Goal: Communication & Community: Answer question/provide support

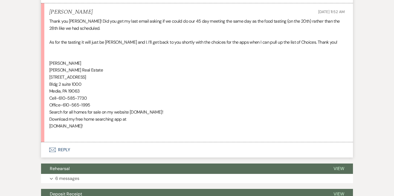
scroll to position [377, 0]
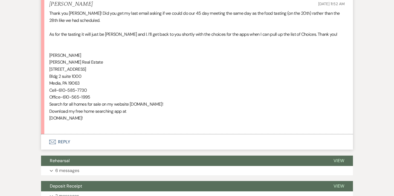
click at [67, 142] on button "Envelope Reply" at bounding box center [197, 142] width 312 height 15
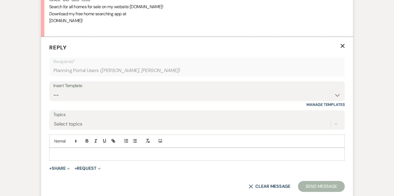
scroll to position [475, 0]
click at [153, 155] on p at bounding box center [197, 154] width 287 height 6
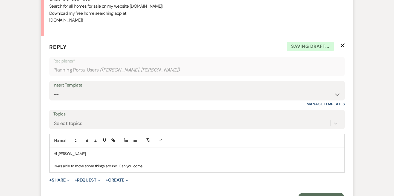
click at [116, 166] on p "I was able to move some things around. Can you come" at bounding box center [197, 166] width 287 height 6
click at [263, 166] on p "I was able to move some things around for the morning next Wednesday, but do ha…" at bounding box center [197, 166] width 287 height 6
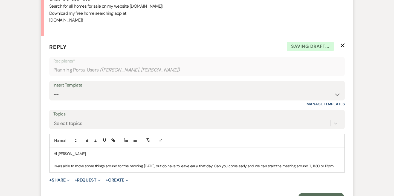
click at [334, 166] on p "I was able to move some things around for the morning next Wednesday, but do ha…" at bounding box center [197, 166] width 287 height 6
click at [93, 169] on p "I was able to move some things around for the morning next Wednesday, but do ha…" at bounding box center [197, 166] width 287 height 6
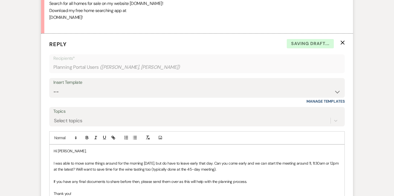
scroll to position [483, 0]
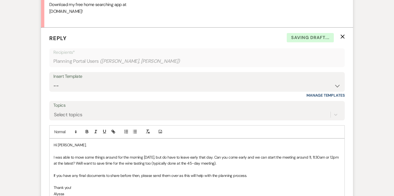
click at [255, 175] on p "If you have any final documents to share before then, please send them over as …" at bounding box center [197, 176] width 287 height 6
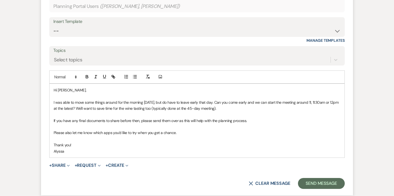
scroll to position [538, 0]
click at [179, 103] on p "I was able to move some things around for the morning next Wednesday, but do ha…" at bounding box center [197, 106] width 287 height 12
click at [264, 103] on p "I was able to move some things around for the morning next Wednesday, but I do …" at bounding box center [197, 106] width 287 height 12
click at [251, 121] on p "If you have any final documents to share before then, please send them over as …" at bounding box center [197, 121] width 287 height 6
click at [248, 119] on p "If you have any final documents to share before then, please send them over as …" at bounding box center [197, 121] width 287 height 6
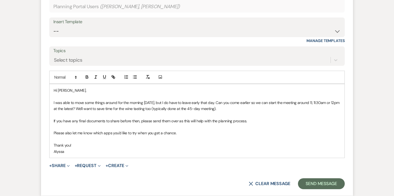
click at [248, 109] on p "I was able to move some things around for the morning next Wednesday, but I do …" at bounding box center [197, 106] width 287 height 12
click at [249, 127] on p at bounding box center [197, 127] width 287 height 6
click at [309, 184] on button "Send Message" at bounding box center [321, 184] width 47 height 11
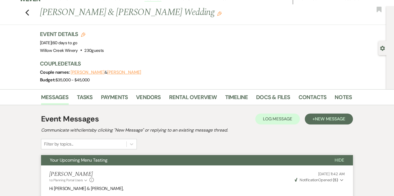
scroll to position [0, 0]
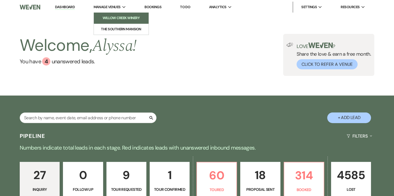
click at [120, 18] on li "Willow Creek Winery" at bounding box center [121, 17] width 49 height 5
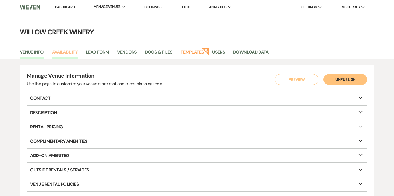
click at [71, 53] on link "Availability" at bounding box center [65, 54] width 26 height 10
select select "2"
select select "2026"
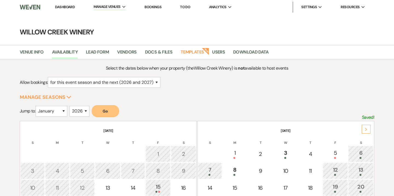
click at [364, 128] on div "Next" at bounding box center [366, 129] width 9 height 9
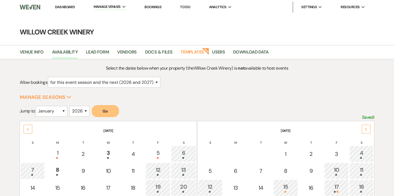
click at [364, 128] on div "Next" at bounding box center [366, 129] width 9 height 9
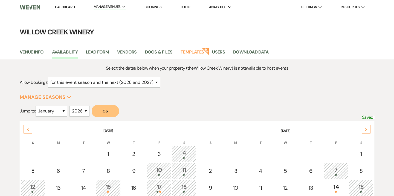
click at [364, 128] on div "Next" at bounding box center [366, 129] width 9 height 9
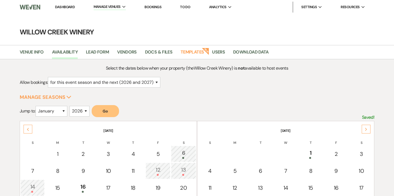
click at [364, 128] on div "Next" at bounding box center [366, 129] width 9 height 9
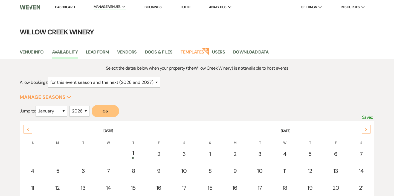
click at [364, 128] on div "Next" at bounding box center [366, 129] width 9 height 9
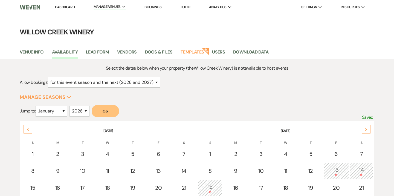
click at [364, 128] on div "Next" at bounding box center [366, 129] width 9 height 9
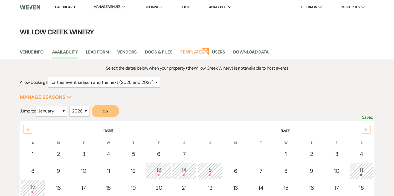
click at [364, 128] on div "Next" at bounding box center [366, 129] width 9 height 9
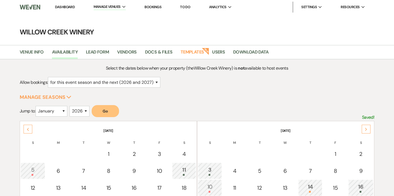
click at [364, 128] on div "Next" at bounding box center [366, 129] width 9 height 9
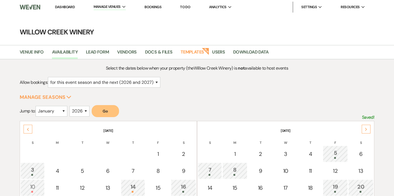
click at [364, 128] on div "Next" at bounding box center [366, 129] width 9 height 9
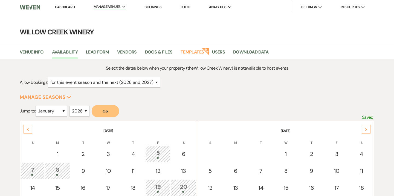
click at [364, 128] on div "Next" at bounding box center [366, 129] width 9 height 9
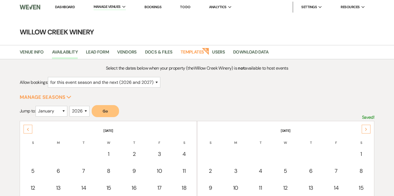
click at [364, 128] on div "Next" at bounding box center [366, 129] width 9 height 9
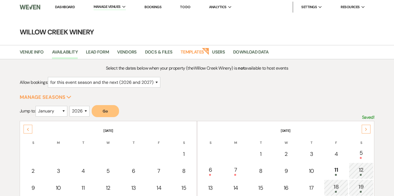
click at [364, 128] on div "Next" at bounding box center [366, 129] width 9 height 9
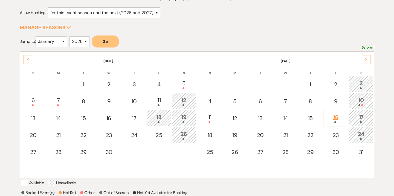
click at [340, 120] on div "16" at bounding box center [335, 118] width 19 height 10
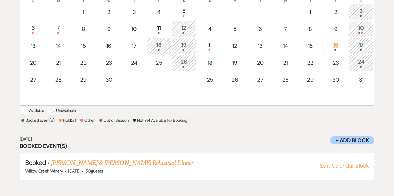
scroll to position [144, 0]
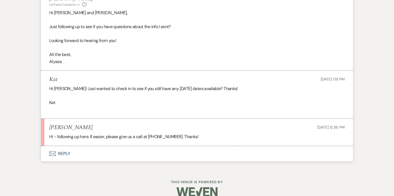
scroll to position [828, 0]
click at [66, 159] on button "Envelope Reply" at bounding box center [197, 154] width 312 height 15
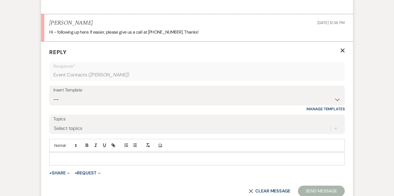
scroll to position [952, 0]
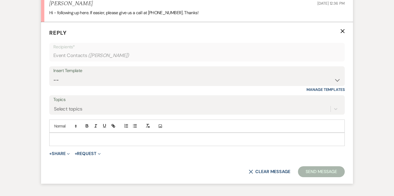
click at [120, 142] on div at bounding box center [196, 139] width 295 height 13
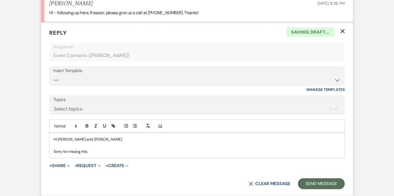
click at [96, 142] on p "Hi Kat and Chris," at bounding box center [197, 139] width 287 height 6
click at [102, 158] on div "Hi Kat and Chris! Sorry for missing this." at bounding box center [196, 145] width 295 height 25
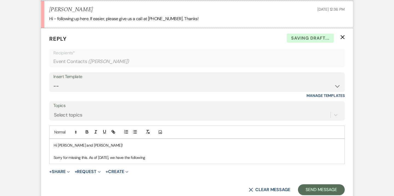
scroll to position [1009, 0]
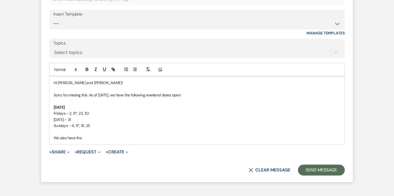
click at [91, 129] on p "Sundays - 4, 11*, 18, 25" at bounding box center [197, 126] width 287 height 6
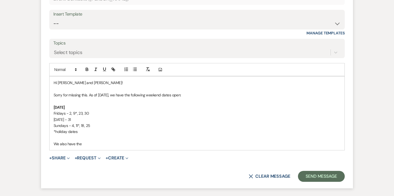
click at [100, 147] on p "We also have the" at bounding box center [197, 144] width 287 height 6
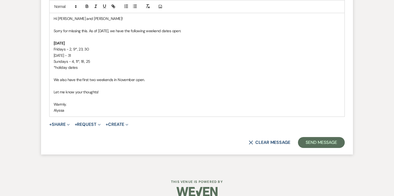
scroll to position [1074, 0]
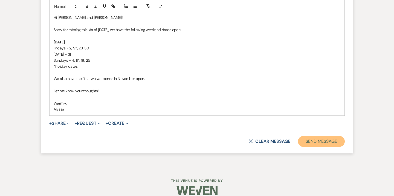
click at [324, 147] on button "Send Message" at bounding box center [321, 141] width 47 height 11
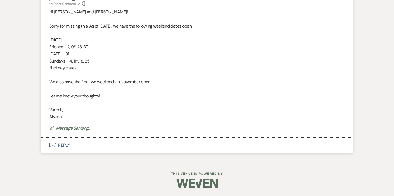
scroll to position [981, 0]
